Goal: Book appointment/travel/reservation

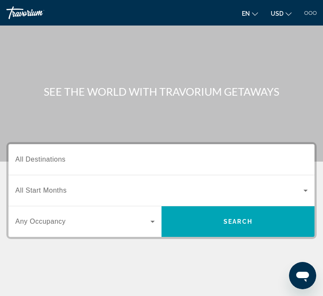
click at [228, 90] on h1 "SEE THE WORLD WITH TRAVORIUM GETAWAYS" at bounding box center [161, 91] width 310 height 13
click at [49, 226] on span "Search widget" at bounding box center [82, 221] width 135 height 10
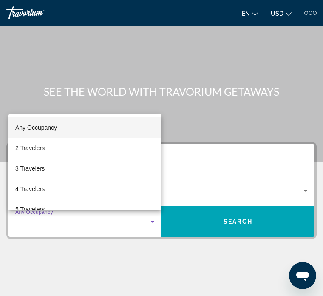
click at [234, 224] on div at bounding box center [161, 148] width 323 height 296
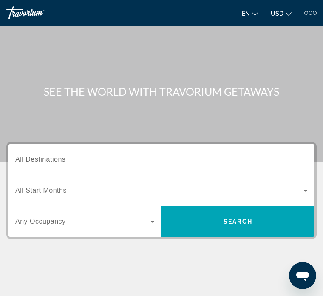
click at [209, 113] on div "Main content" at bounding box center [161, 80] width 323 height 161
click at [254, 85] on h1 "SEE THE WORLD WITH TRAVORIUM GETAWAYS" at bounding box center [161, 91] width 310 height 13
click at [226, 97] on h1 "SEE THE WORLD WITH TRAVORIUM GETAWAYS" at bounding box center [161, 91] width 310 height 13
click at [48, 161] on span "All Destinations" at bounding box center [40, 158] width 50 height 7
click at [48, 161] on input "Destination All Destinations" at bounding box center [161, 160] width 292 height 10
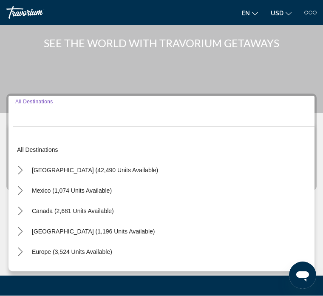
scroll to position [114, 0]
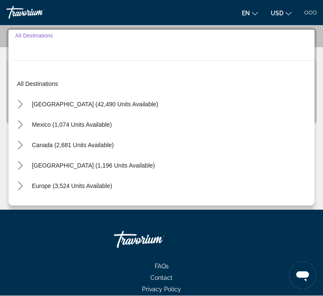
click at [195, 9] on div "en English Español Français Italiano Português русский USD USD ($) MXN (Mex$) C…" at bounding box center [241, 13] width 151 height 14
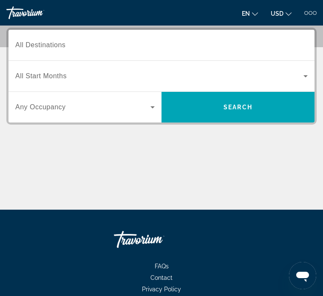
click at [62, 86] on div "Search widget" at bounding box center [161, 76] width 292 height 24
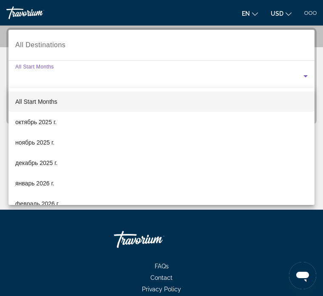
scroll to position [0, 0]
click at [62, 73] on div at bounding box center [161, 148] width 323 height 296
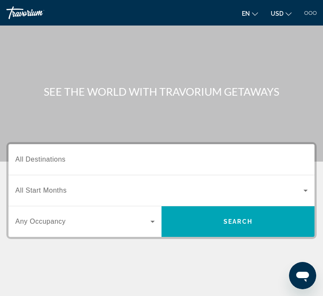
click at [207, 94] on h1 "SEE THE WORLD WITH TRAVORIUM GETAWAYS" at bounding box center [161, 91] width 310 height 13
click at [126, 104] on div "Main content" at bounding box center [161, 80] width 323 height 161
click at [284, 87] on h1 "SEE THE WORLD WITH TRAVORIUM GETAWAYS" at bounding box center [161, 91] width 310 height 13
click at [313, 14] on div at bounding box center [315, 13] width 4 height 4
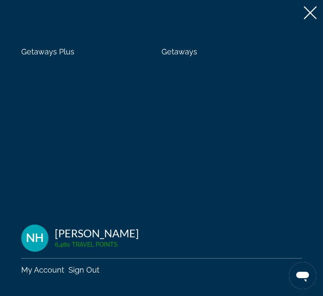
click at [308, 9] on icon at bounding box center [310, 12] width 13 height 13
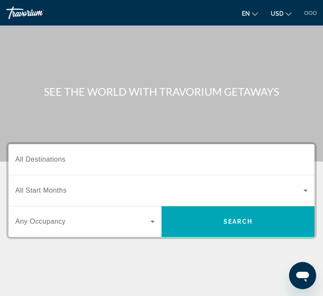
click at [281, 18] on button "USD USD ($) MXN (Mex$) CAD (Can$) GBP (£) EUR (€) AUD (A$) NZD (NZ$) CNY (CN¥)" at bounding box center [281, 13] width 21 height 12
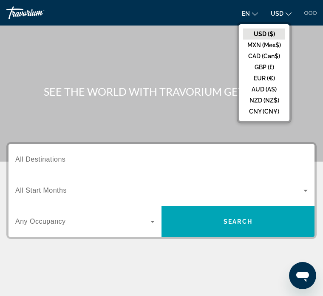
click at [309, 67] on div "Main content" at bounding box center [161, 80] width 323 height 161
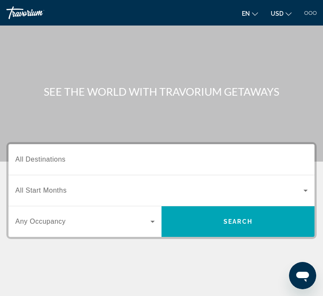
click at [244, 19] on button "en English Español Français Italiano Português русский" at bounding box center [250, 13] width 16 height 12
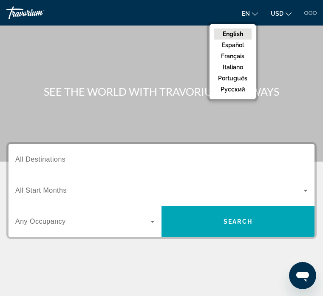
click at [302, 57] on div "Main content" at bounding box center [161, 80] width 323 height 161
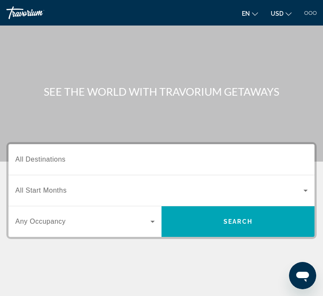
click at [306, 191] on icon "Search widget" at bounding box center [305, 190] width 4 height 2
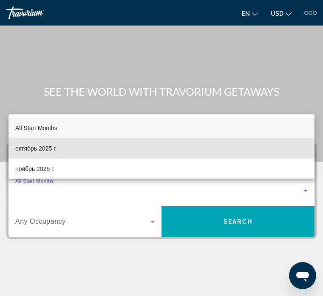
click at [99, 150] on mat-option "октябрь 2025 г." at bounding box center [161, 148] width 306 height 20
